Goal: Task Accomplishment & Management: Manage account settings

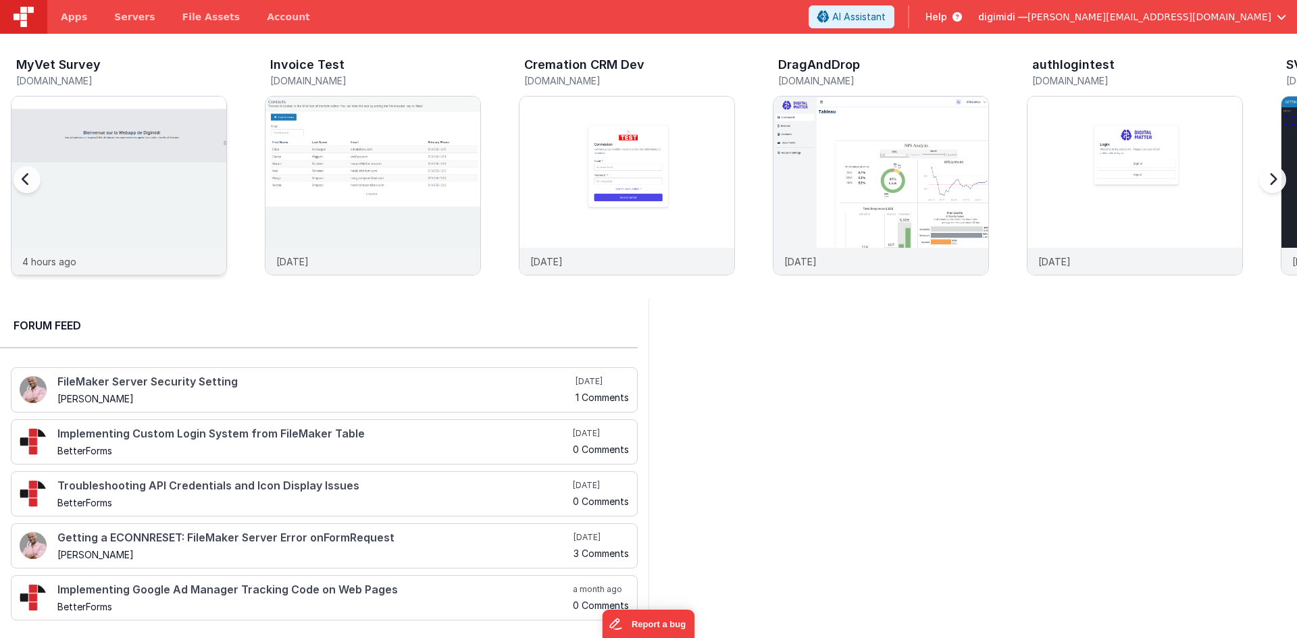
click at [176, 175] on img at bounding box center [118, 204] width 215 height 215
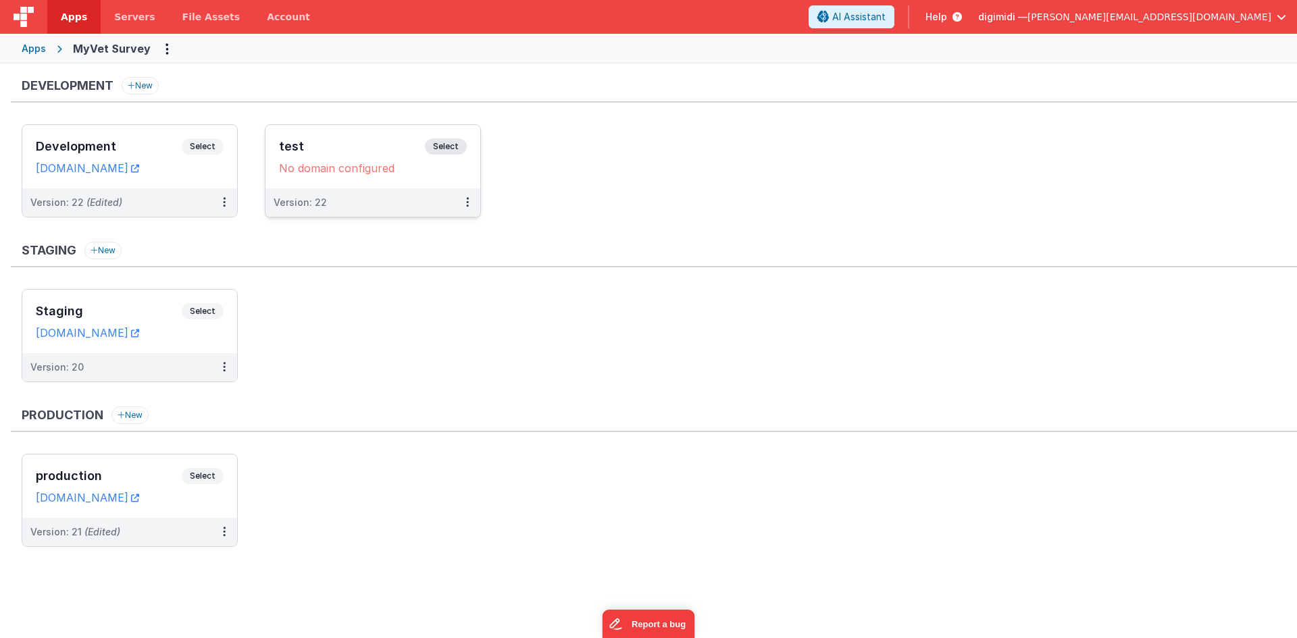
drag, startPoint x: 509, startPoint y: 144, endPoint x: 394, endPoint y: 166, distance: 117.0
click at [509, 144] on ul "Development Select URLs [DOMAIN_NAME] Version: 22 (Edited) test Select URLs No …" at bounding box center [660, 177] width 1276 height 107
click at [1277, 14] on span "button" at bounding box center [1281, 16] width 9 height 9
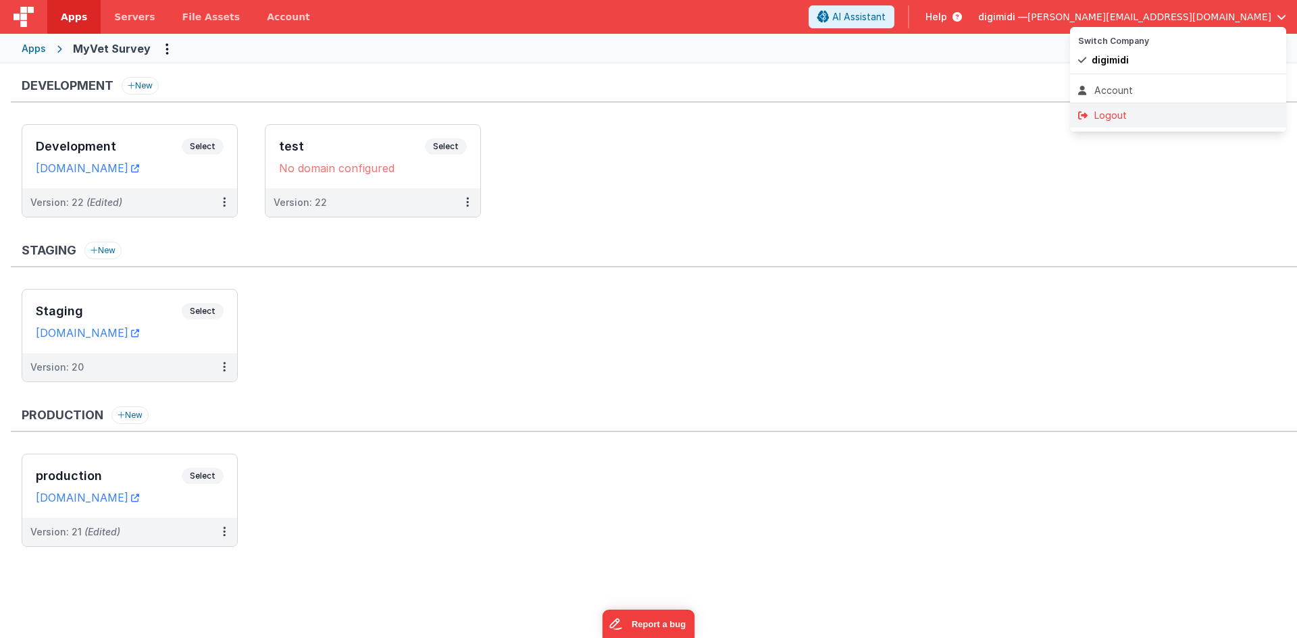
click at [1135, 122] on div "Logout" at bounding box center [1178, 116] width 200 height 14
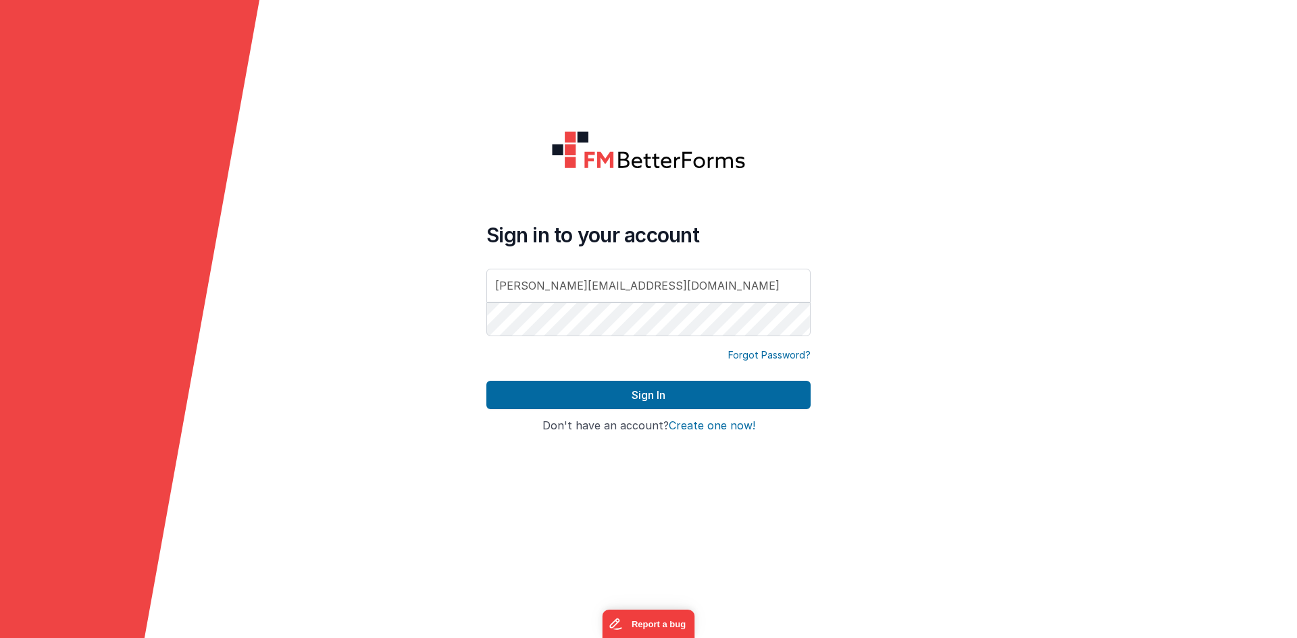
click at [792, 225] on h4 "Sign in to your account" at bounding box center [648, 235] width 324 height 24
click at [784, 286] on input "[PERSON_NAME][EMAIL_ADDRESS][DOMAIN_NAME]" at bounding box center [648, 286] width 324 height 34
type input "[EMAIL_ADDRESS][DOMAIN_NAME]"
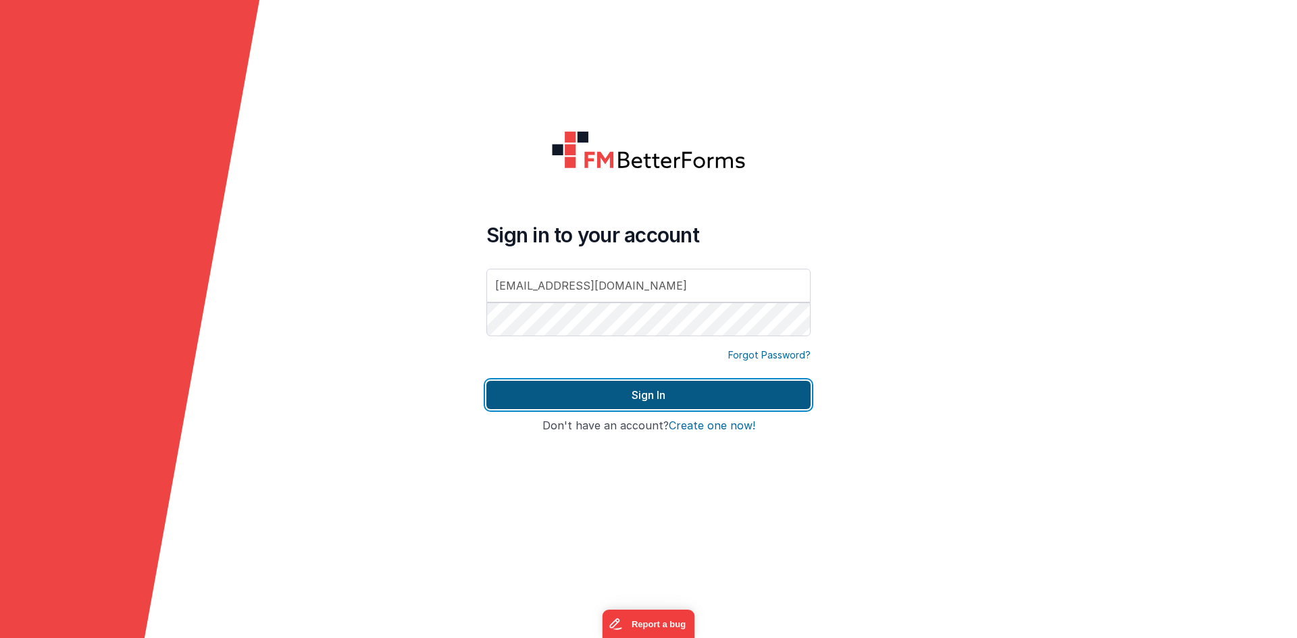
click at [668, 399] on button "Sign In" at bounding box center [648, 395] width 324 height 28
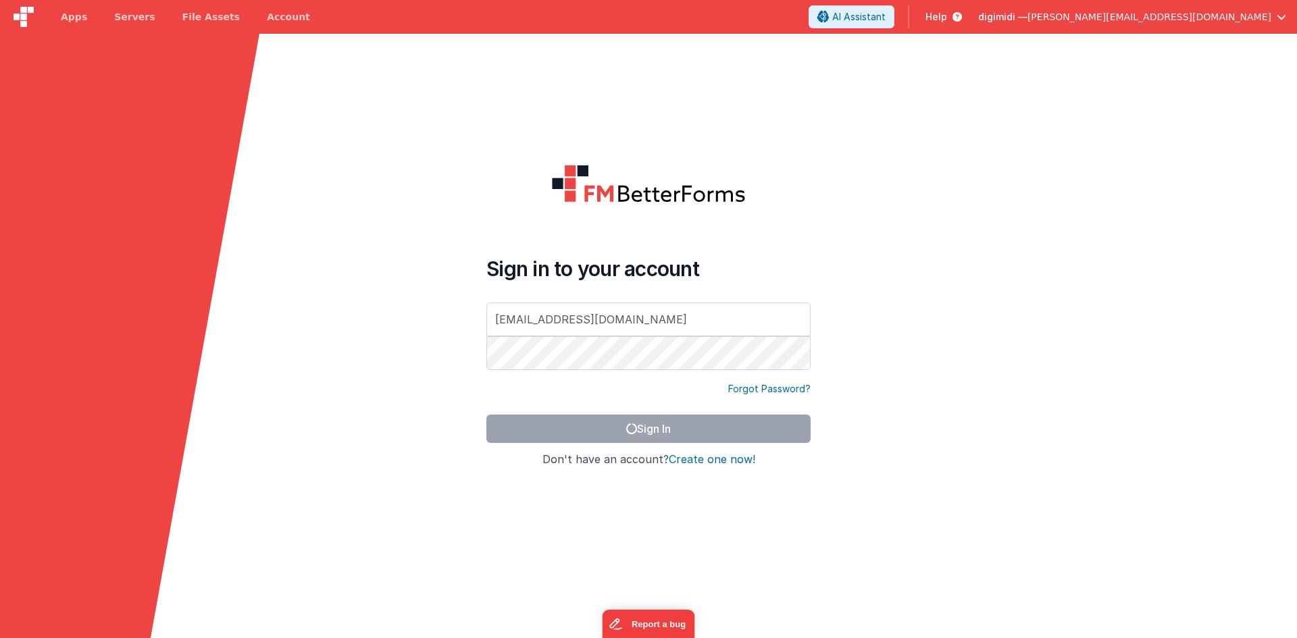
click at [927, 153] on form "Sign in to your account [EMAIL_ADDRESS][DOMAIN_NAME] Forgot Password? Sign In S…" at bounding box center [648, 353] width 1297 height 638
